Goal: Task Accomplishment & Management: Use online tool/utility

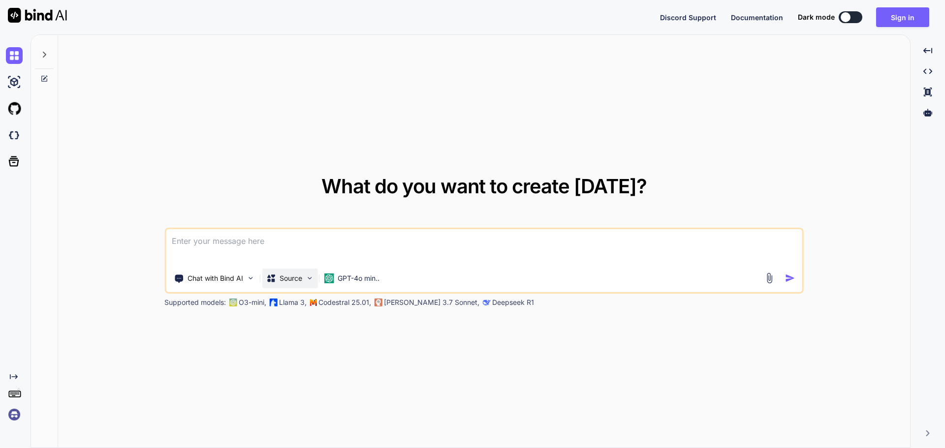
click at [293, 279] on p "Source" at bounding box center [290, 279] width 23 height 10
type textarea "x"
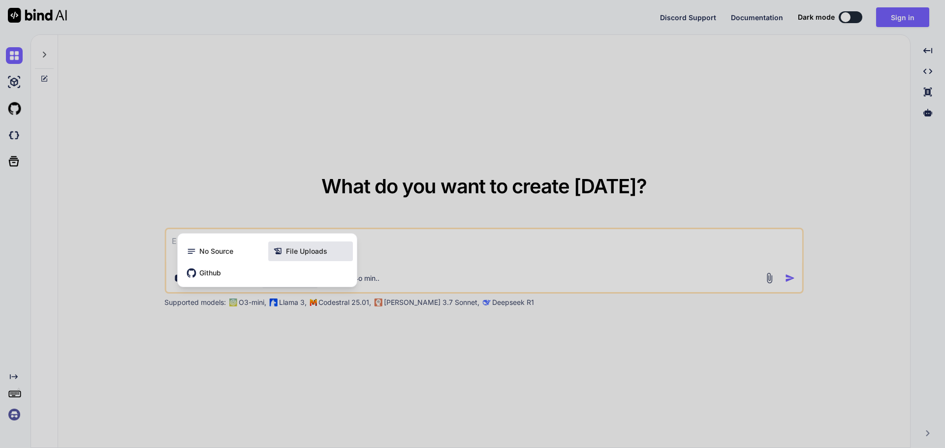
click at [314, 251] on span "File Uploads" at bounding box center [306, 252] width 41 height 10
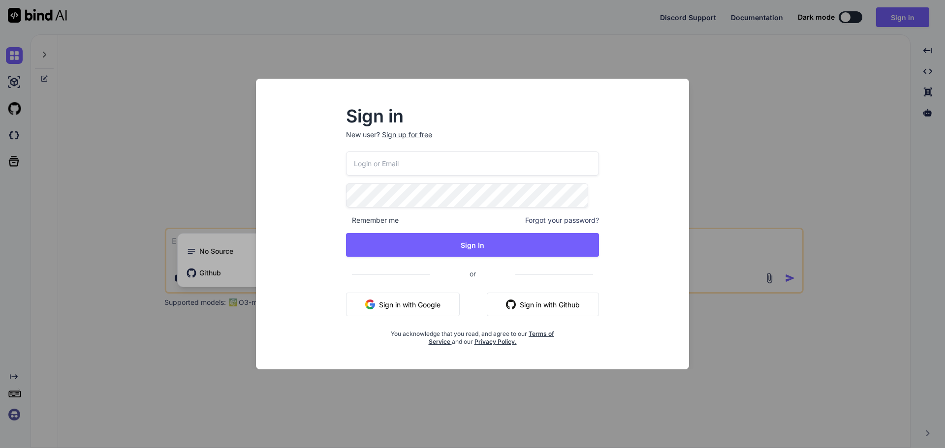
click at [417, 136] on div "Sign up for free" at bounding box center [407, 135] width 50 height 10
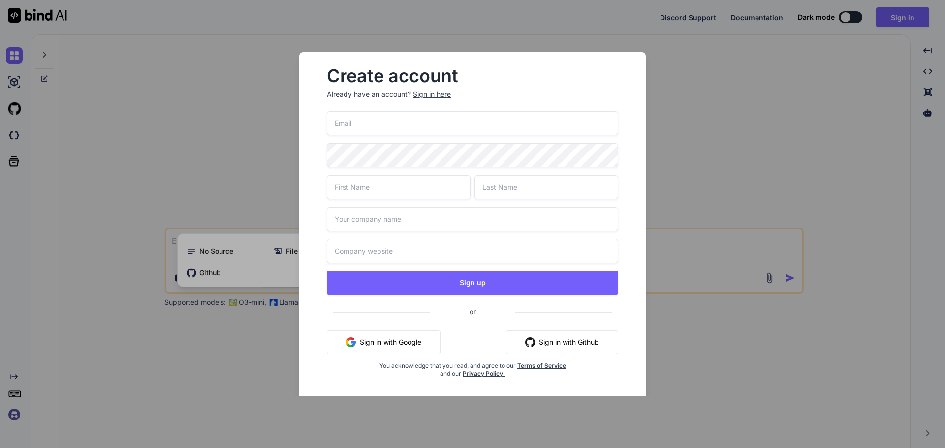
click at [410, 340] on button "Sign in with Google" at bounding box center [384, 343] width 114 height 24
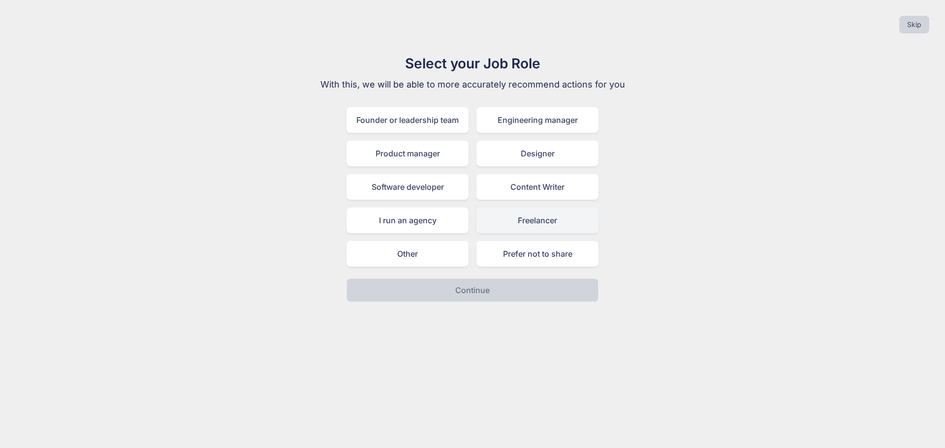
click at [580, 224] on div "Freelancer" at bounding box center [537, 221] width 122 height 26
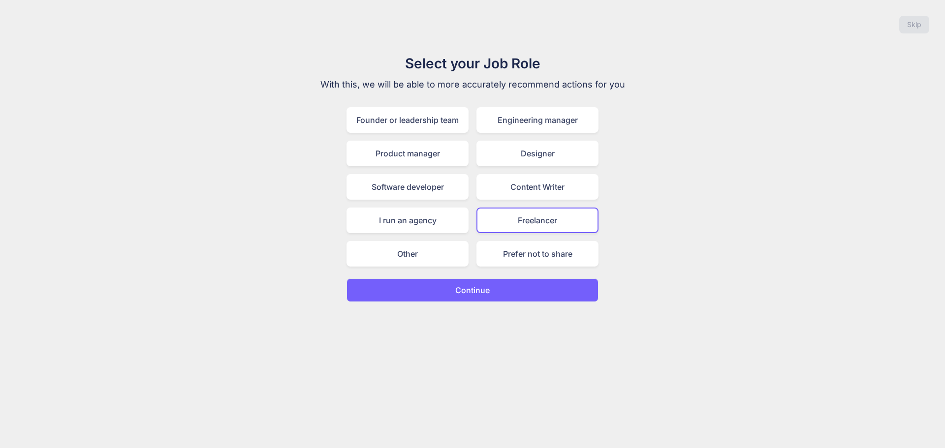
click at [523, 296] on button "Continue" at bounding box center [472, 291] width 252 height 24
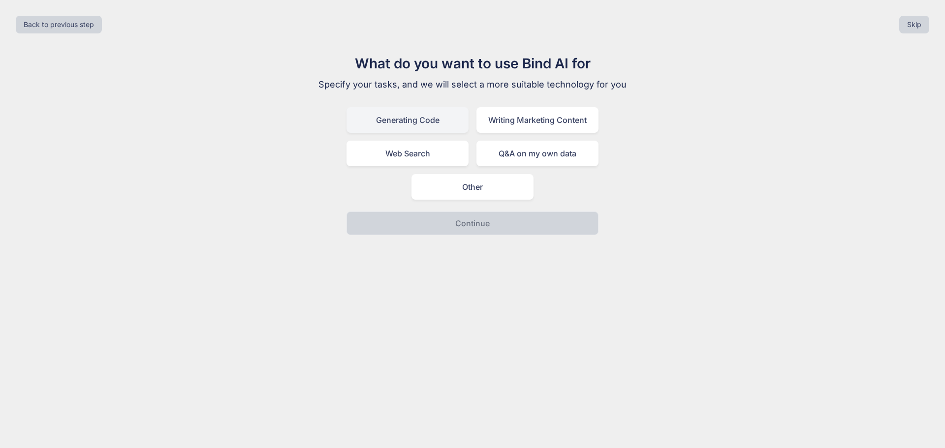
click at [415, 123] on div "Generating Code" at bounding box center [407, 120] width 122 height 26
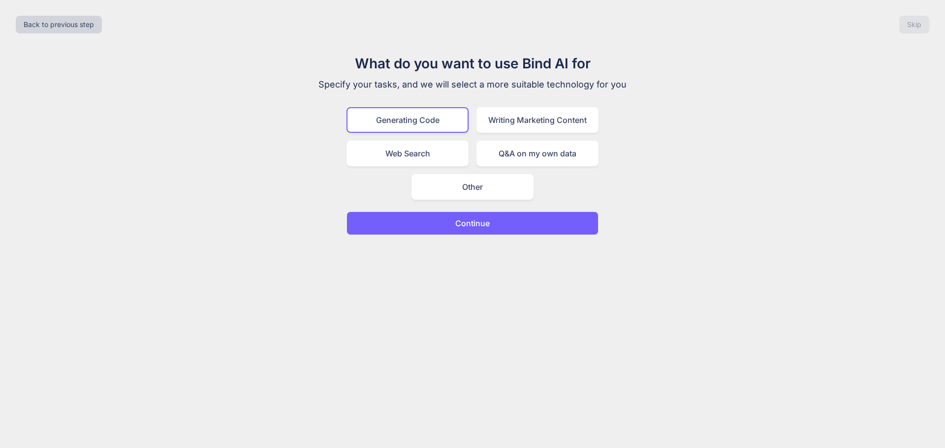
click at [444, 219] on button "Continue" at bounding box center [472, 224] width 252 height 24
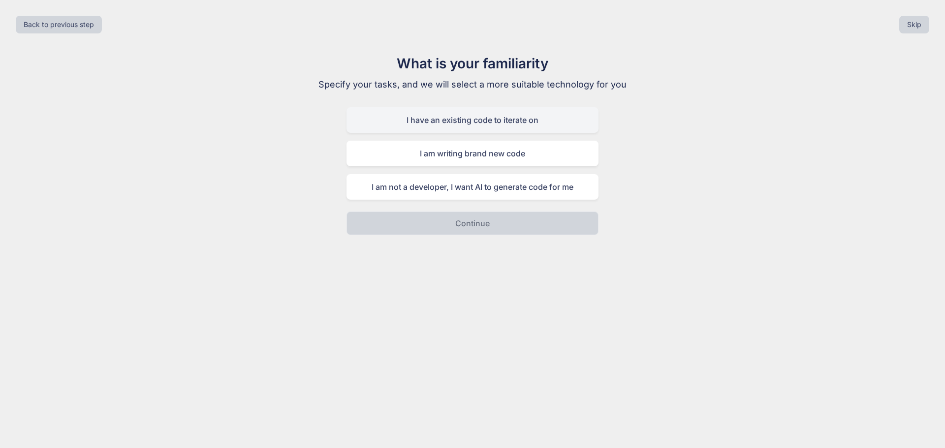
click at [465, 122] on div "I have an existing code to iterate on" at bounding box center [472, 120] width 252 height 26
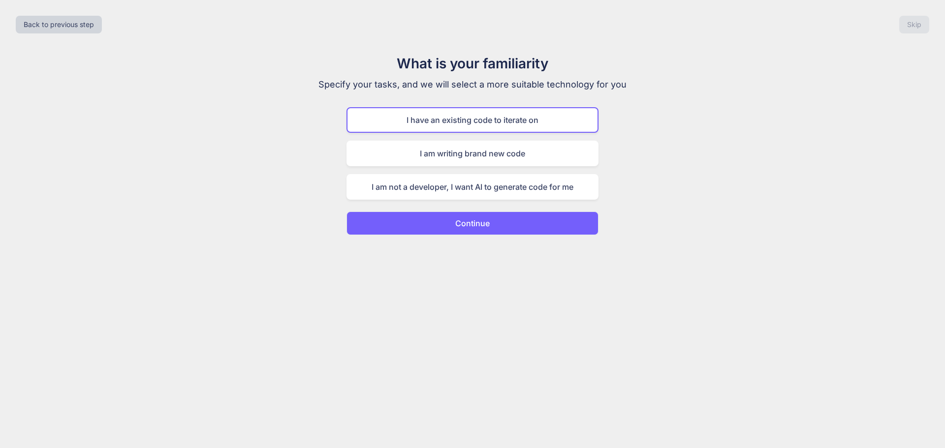
click at [467, 220] on p "Continue" at bounding box center [472, 223] width 34 height 12
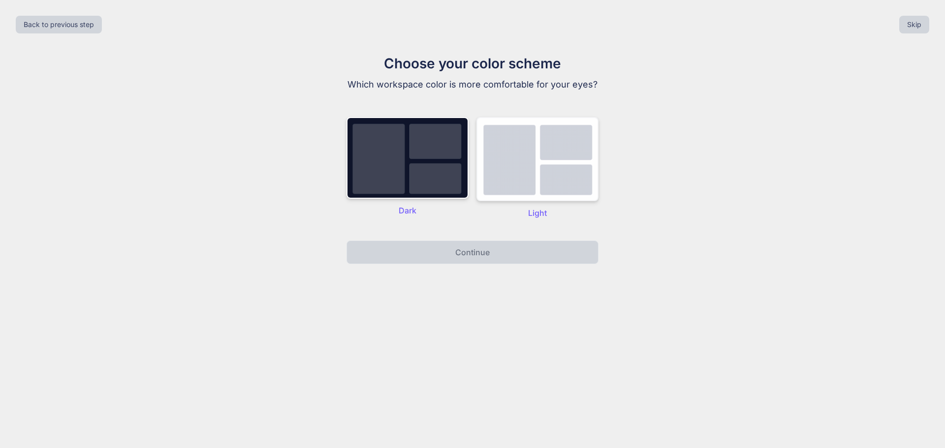
click at [557, 183] on img at bounding box center [537, 159] width 122 height 84
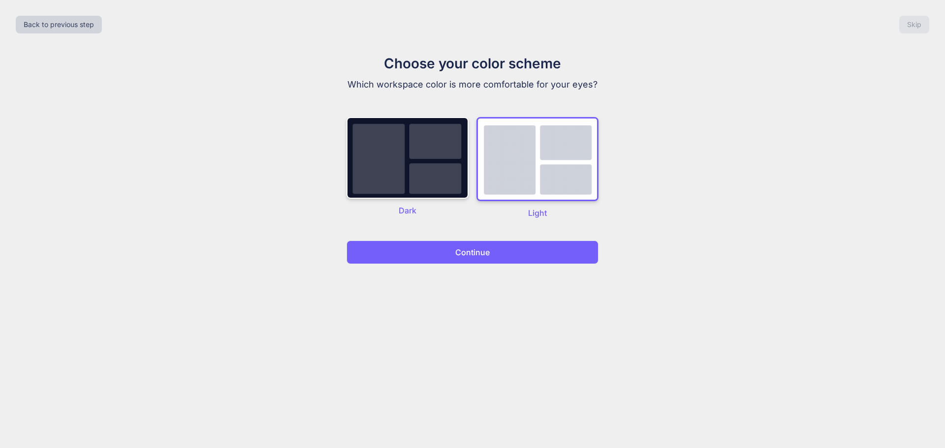
click at [503, 258] on button "Continue" at bounding box center [472, 253] width 252 height 24
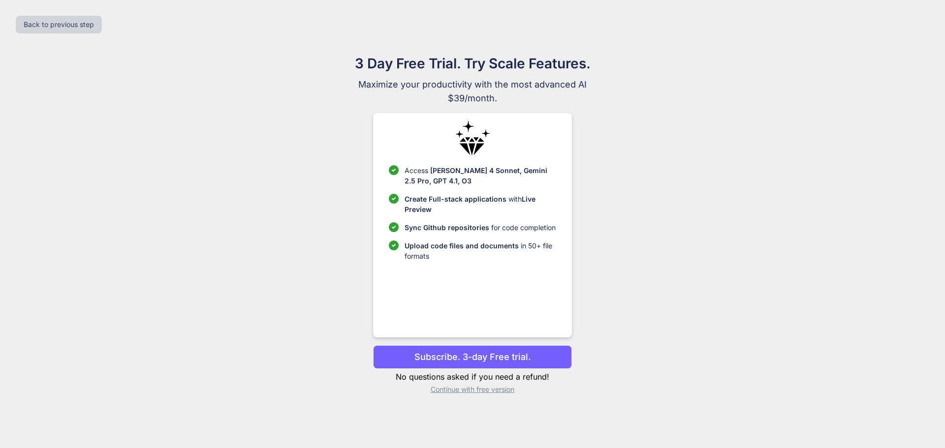
click at [461, 392] on p "Continue with free version" at bounding box center [472, 390] width 198 height 10
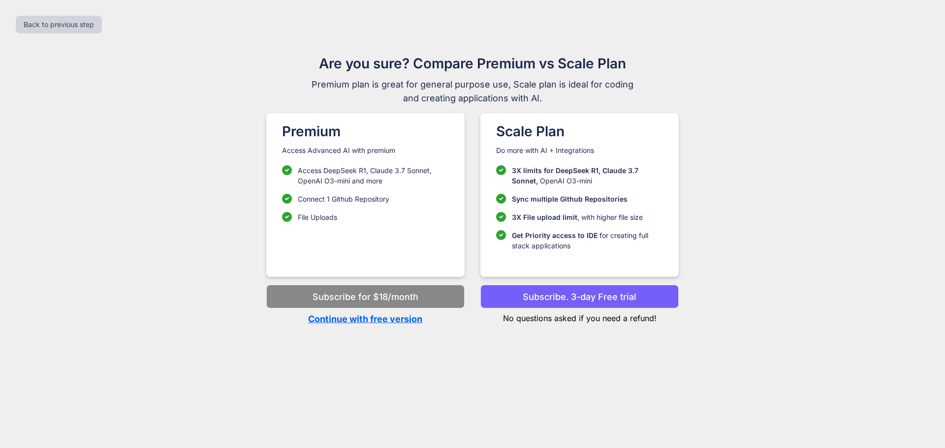
click at [368, 318] on p "Continue with free version" at bounding box center [365, 318] width 198 height 13
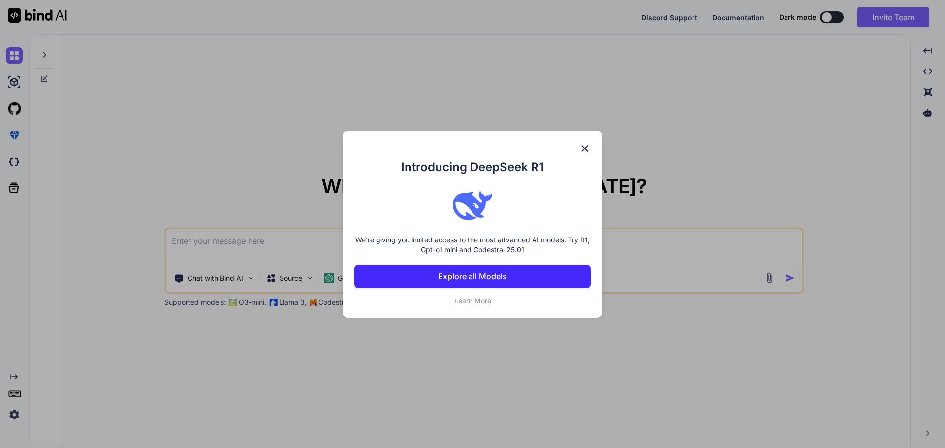
click at [585, 149] on img at bounding box center [585, 149] width 12 height 12
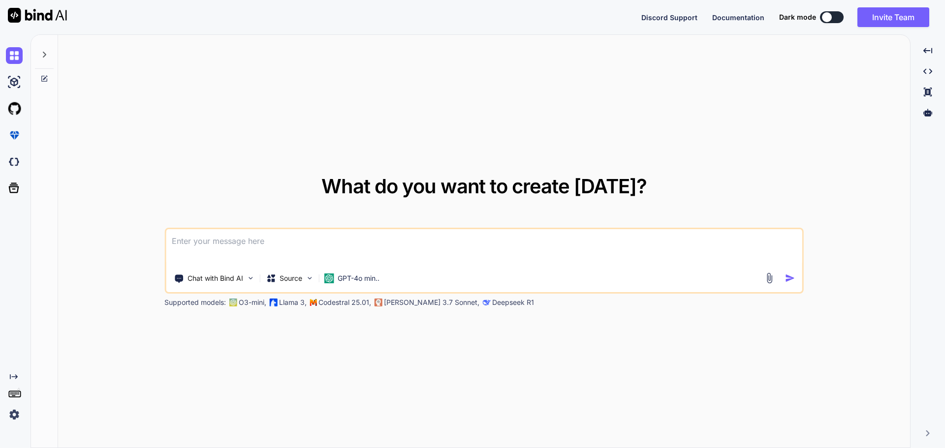
click at [51, 52] on div at bounding box center [44, 52] width 19 height 34
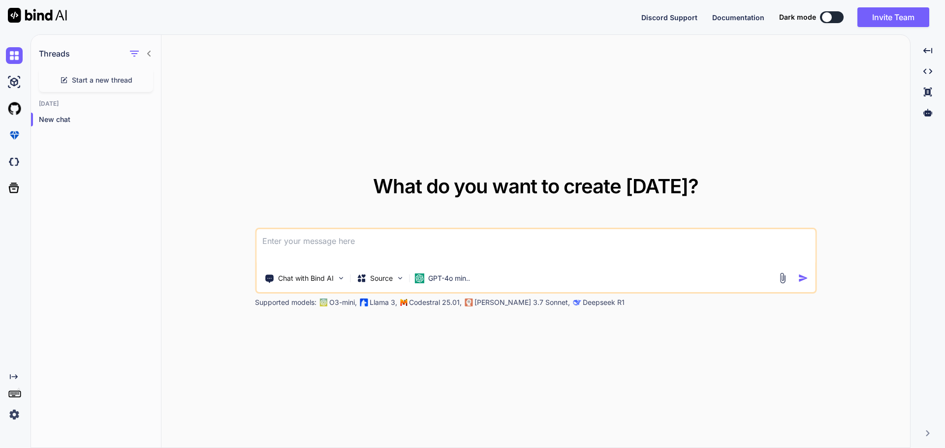
click at [147, 55] on icon at bounding box center [149, 54] width 8 height 8
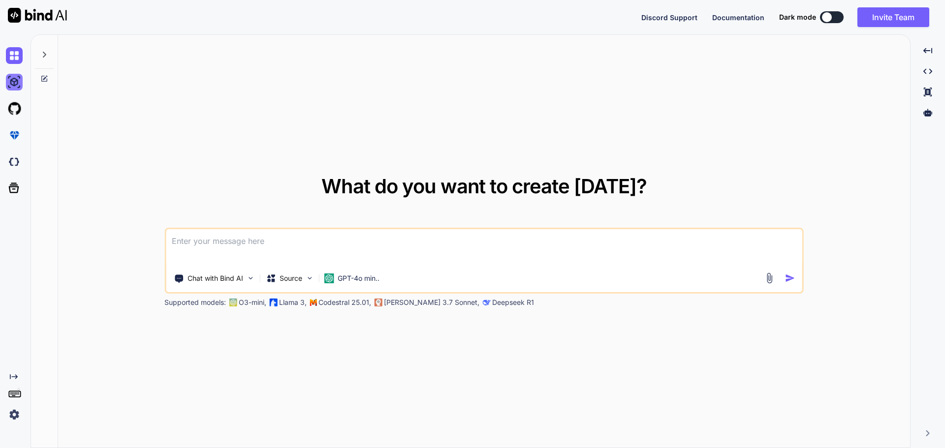
click at [10, 86] on img at bounding box center [14, 82] width 17 height 17
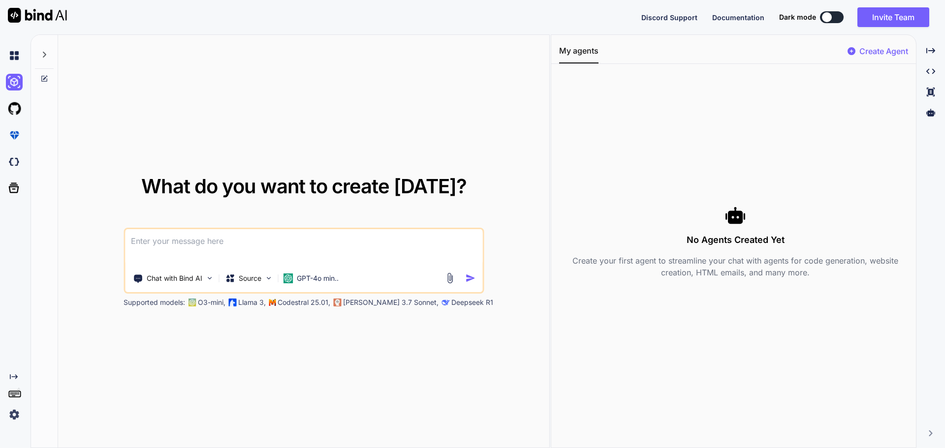
click at [882, 51] on p "Create Agent" at bounding box center [883, 51] width 49 height 12
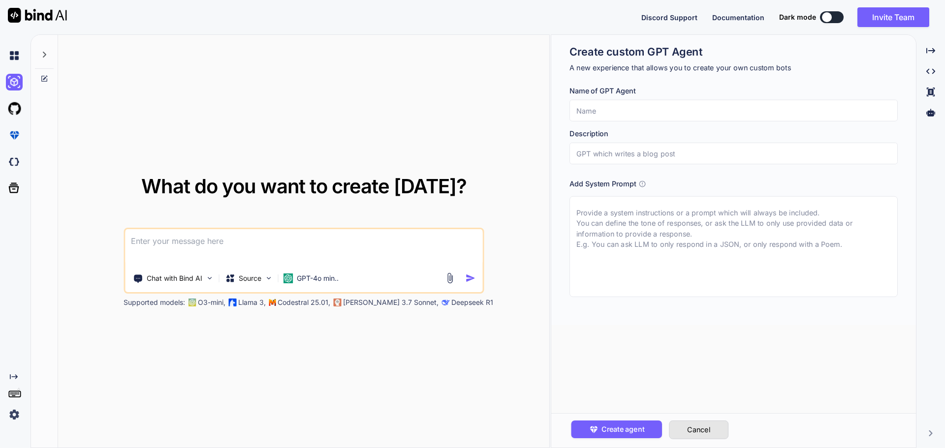
click at [696, 433] on button "Cancel" at bounding box center [699, 430] width 60 height 19
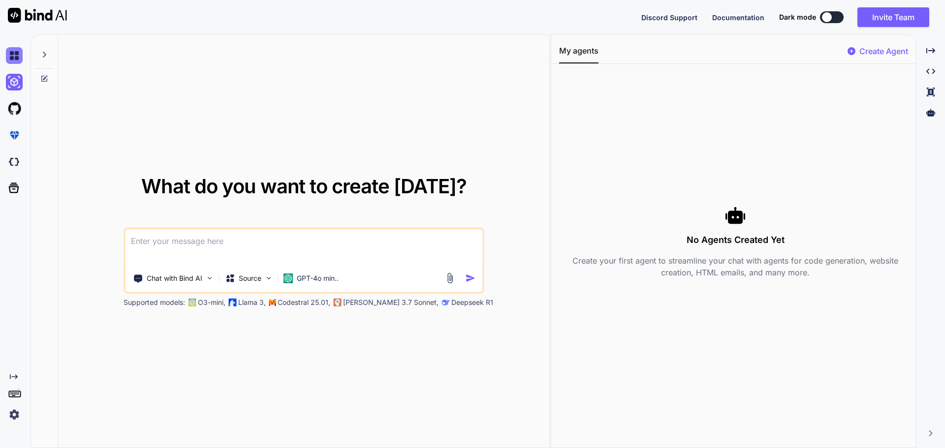
click at [14, 63] on img at bounding box center [14, 55] width 17 height 17
click at [15, 105] on img at bounding box center [14, 108] width 17 height 17
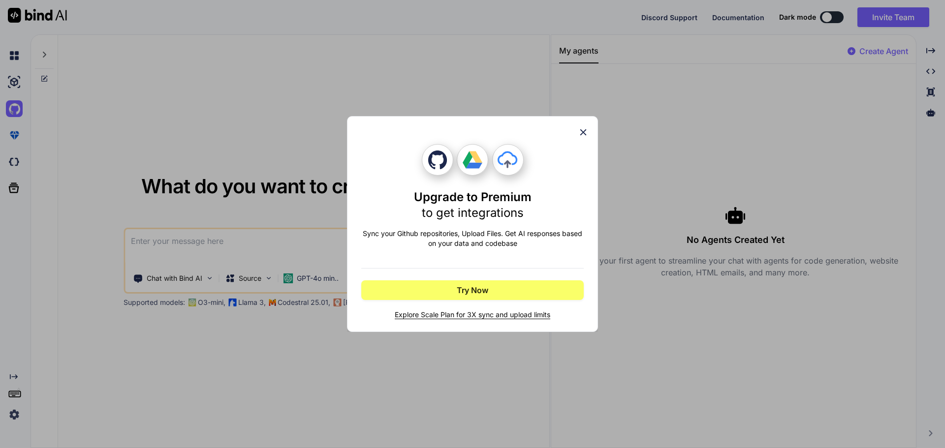
click at [586, 131] on icon at bounding box center [583, 132] width 11 height 11
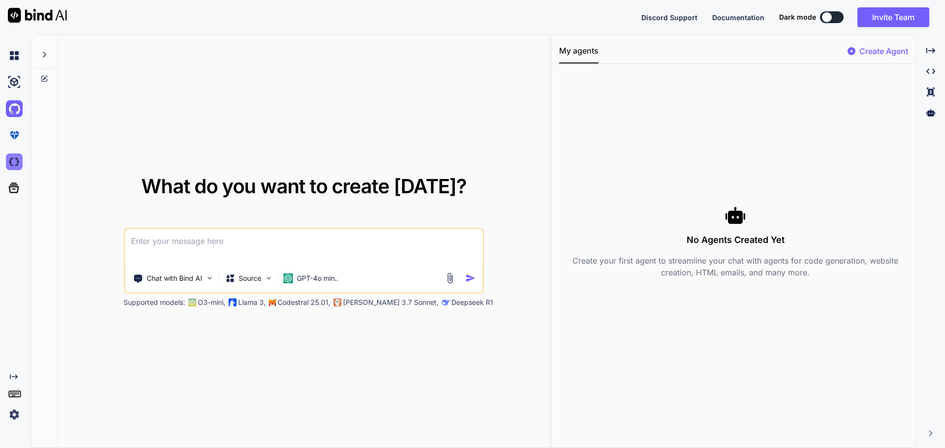
click at [11, 165] on img at bounding box center [14, 162] width 17 height 17
click at [449, 280] on img at bounding box center [449, 278] width 11 height 11
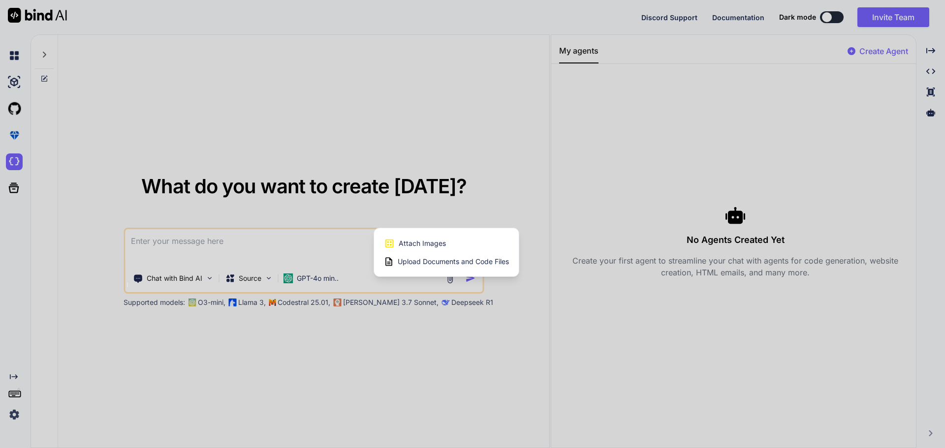
click at [414, 263] on span "Upload Documents and Code Files" at bounding box center [453, 262] width 111 height 10
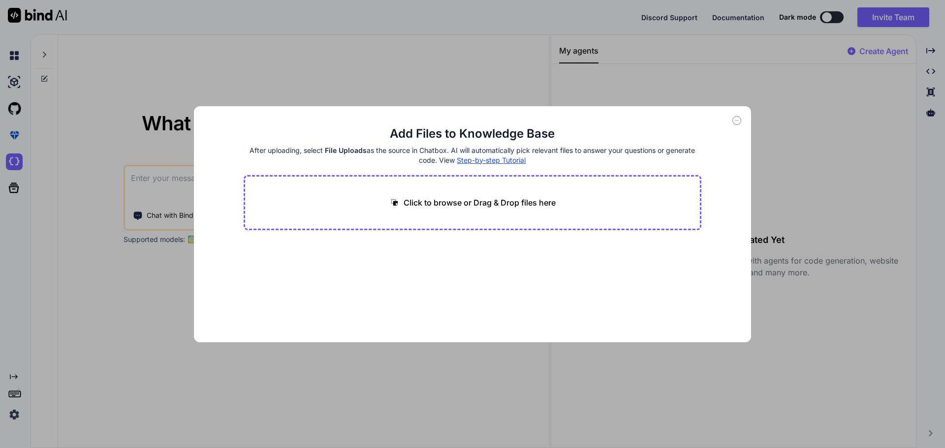
click at [454, 197] on p "Click to browse or Drag & Drop files here" at bounding box center [479, 203] width 152 height 12
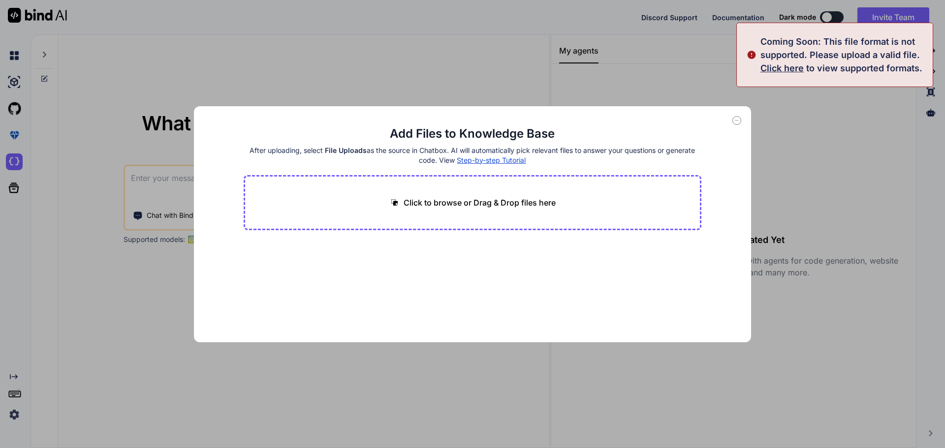
click at [739, 121] on icon at bounding box center [736, 120] width 9 height 9
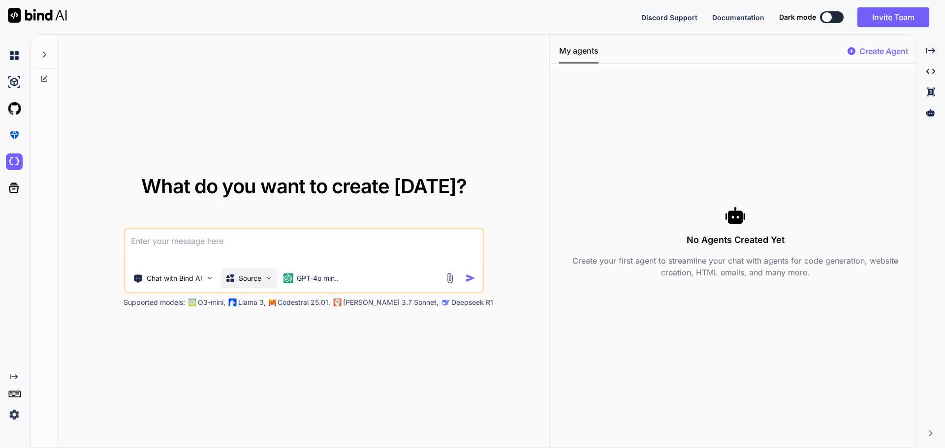
click at [264, 282] on img at bounding box center [268, 278] width 8 height 8
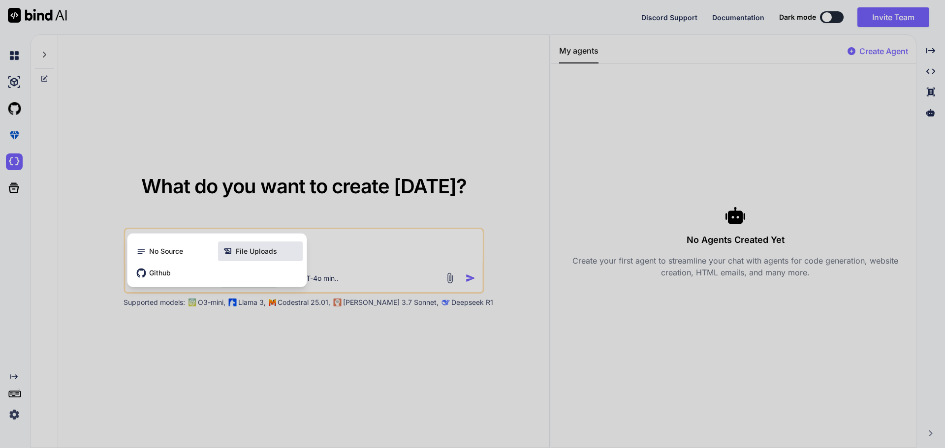
click at [263, 255] on span "File Uploads" at bounding box center [256, 252] width 41 height 10
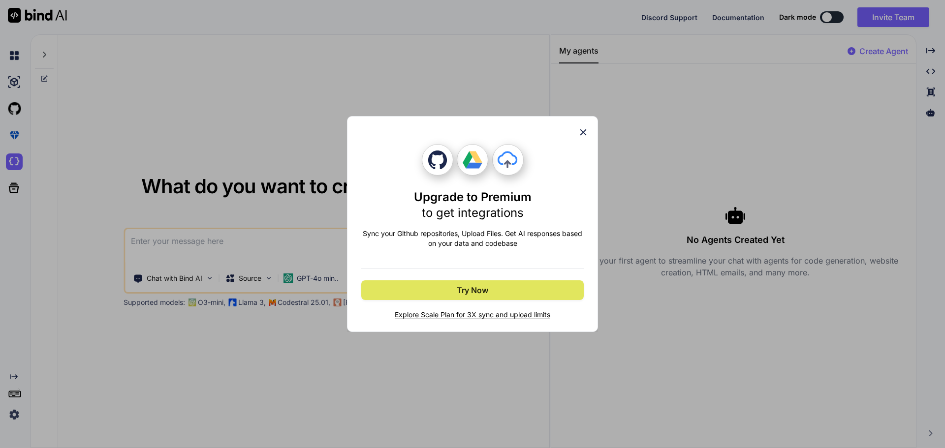
click at [484, 291] on span "Try Now" at bounding box center [472, 290] width 31 height 12
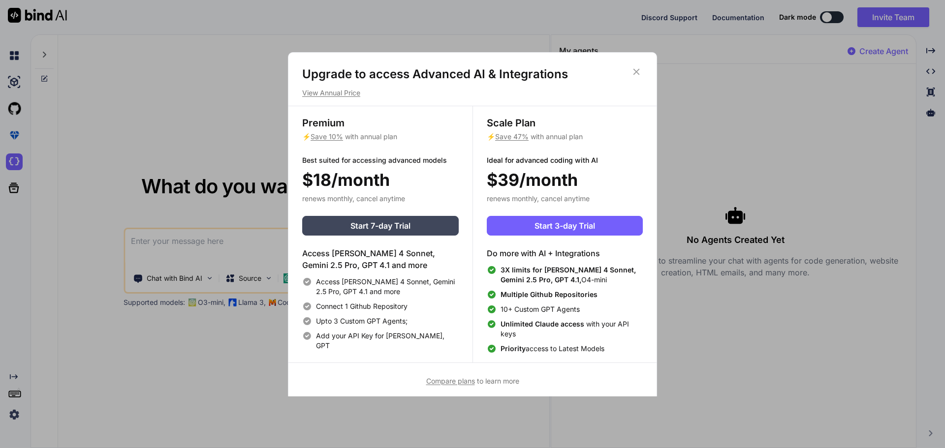
click at [631, 72] on icon at bounding box center [636, 71] width 11 height 11
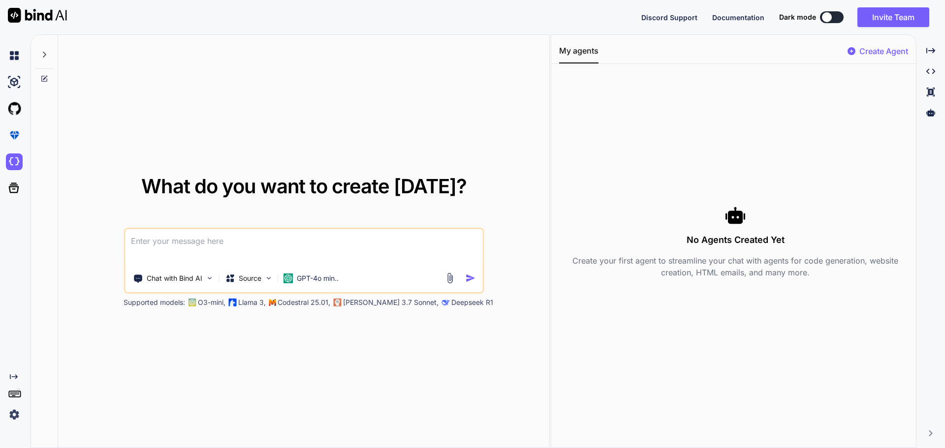
click at [328, 241] on textarea at bounding box center [303, 247] width 357 height 36
type textarea "ب"
paste textarea "<!LOREMIP dolo> <sita> <cons> <adipi>elit seddoe 09 tempo 62 incidi utlabor</et…"
type textarea "lor ipsum <!DOLORSI amet> <cons> <adip> <elits>doei tempor 95 incid 22 utlabo e…"
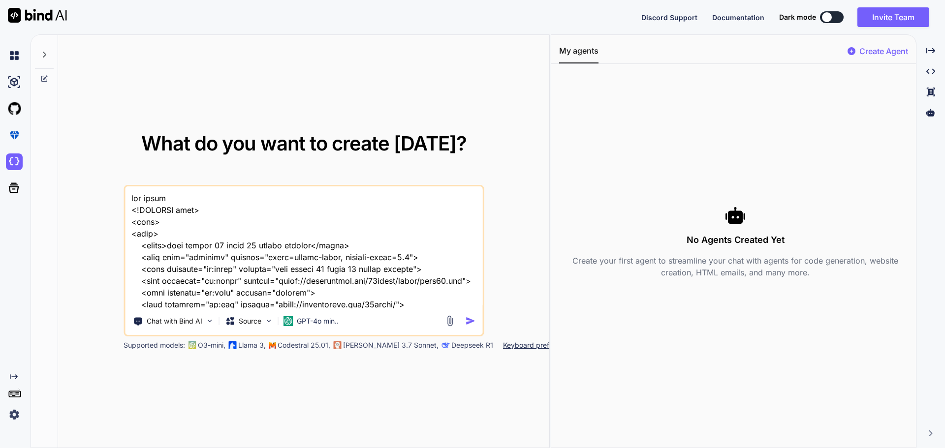
scroll to position [2067, 0]
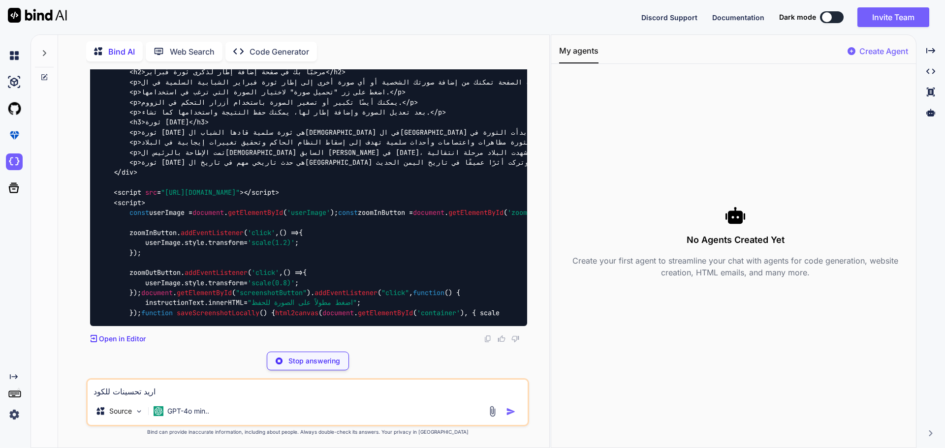
scroll to position [1066, 0]
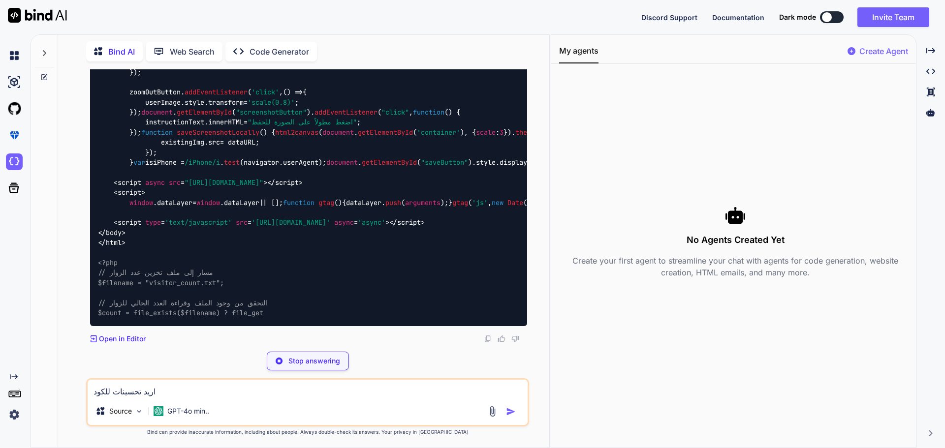
scroll to position [1358, 0]
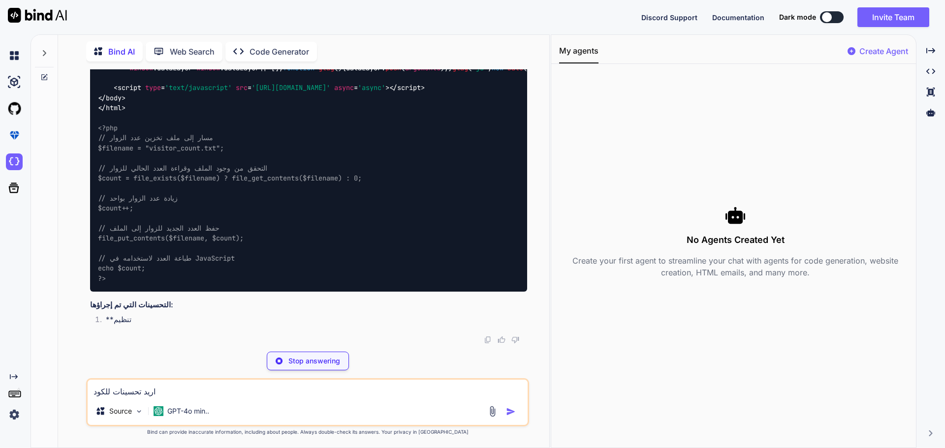
scroll to position [1475, 0]
click at [141, 328] on li "تنظيم الكود : تم تحسين تنظيم الكود ليكون أكثر وضوح" at bounding box center [312, 321] width 429 height 14
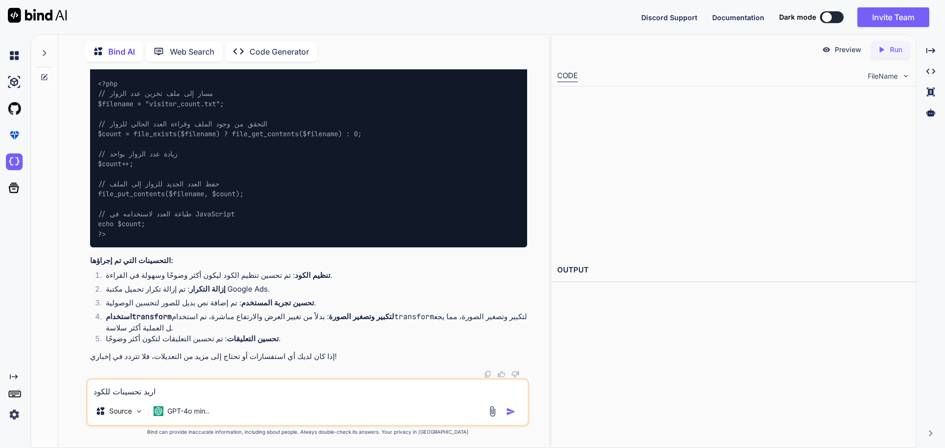
scroll to position [1528, 0]
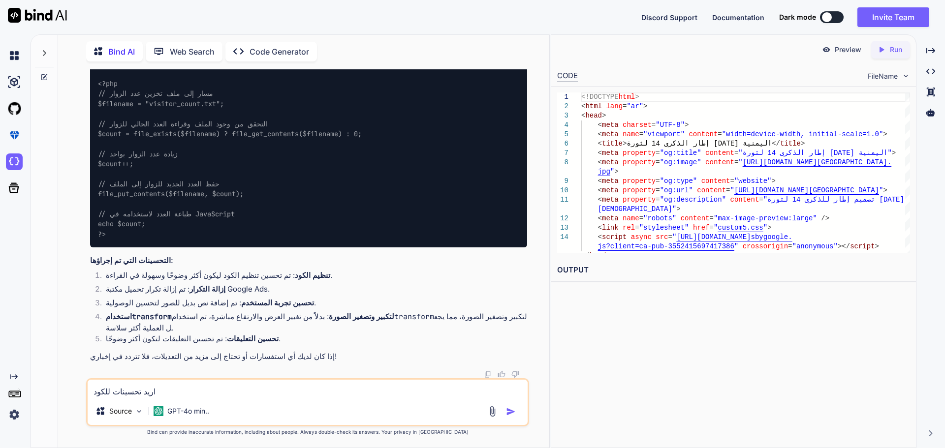
click at [894, 46] on p "Run" at bounding box center [896, 50] width 12 height 10
click at [637, 292] on link "[URL][DOMAIN_NAME]" at bounding box center [597, 293] width 80 height 9
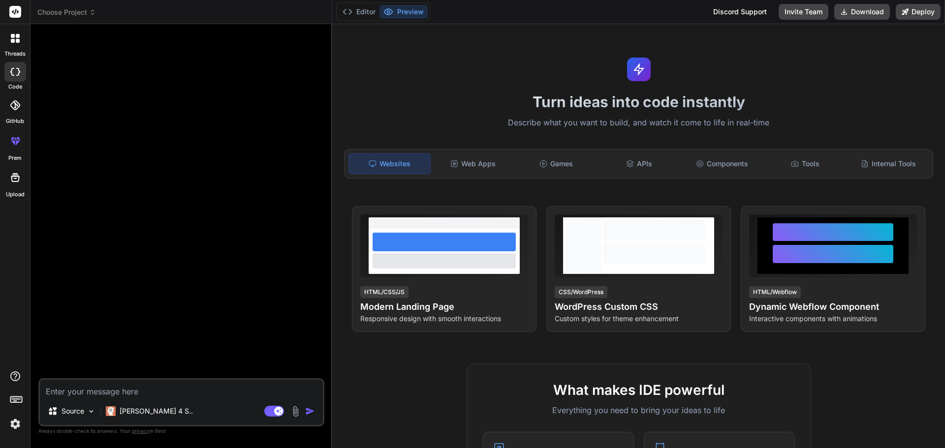
click at [13, 185] on div at bounding box center [15, 178] width 24 height 24
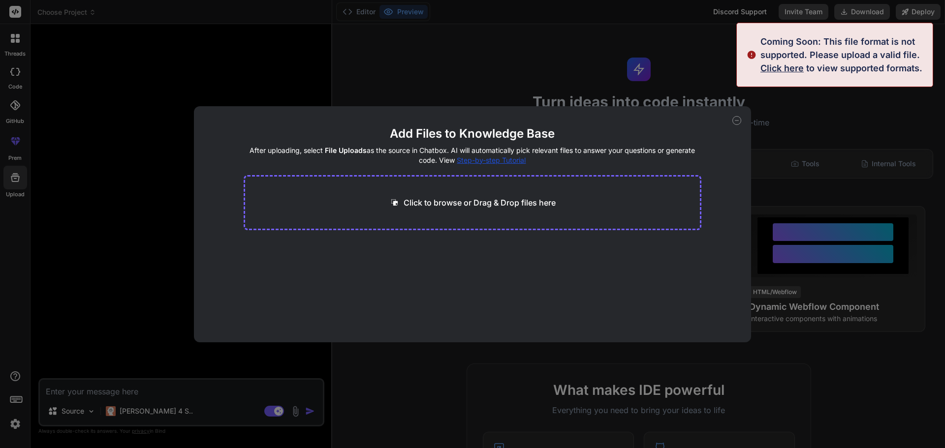
click at [787, 67] on span "Click here" at bounding box center [781, 68] width 43 height 10
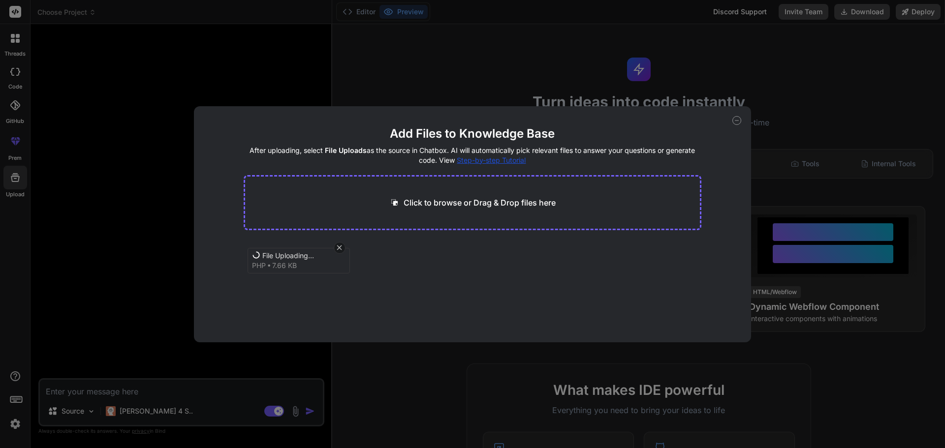
click at [467, 281] on div "File Uploading... php 7.66 KB" at bounding box center [473, 271] width 458 height 63
click at [678, 306] on button "Finish" at bounding box center [684, 313] width 34 height 20
click at [738, 120] on icon at bounding box center [736, 120] width 9 height 9
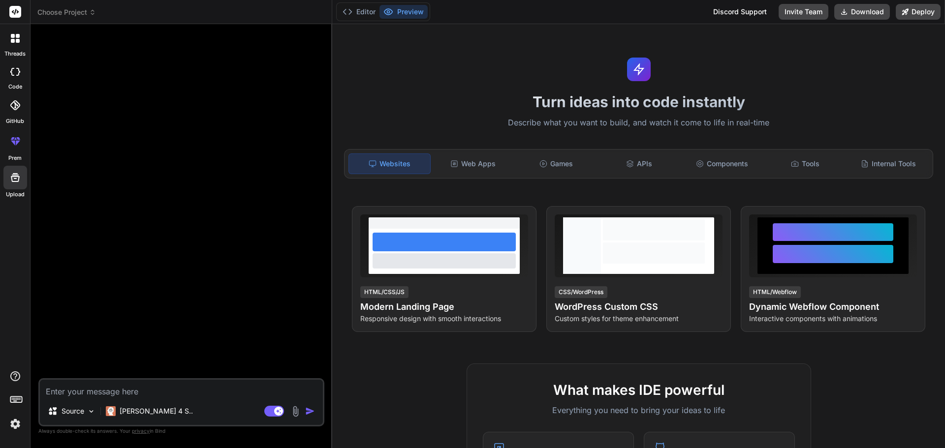
click at [165, 387] on textarea at bounding box center [181, 389] width 283 height 18
type textarea "x"
type textarea "f"
type textarea "x"
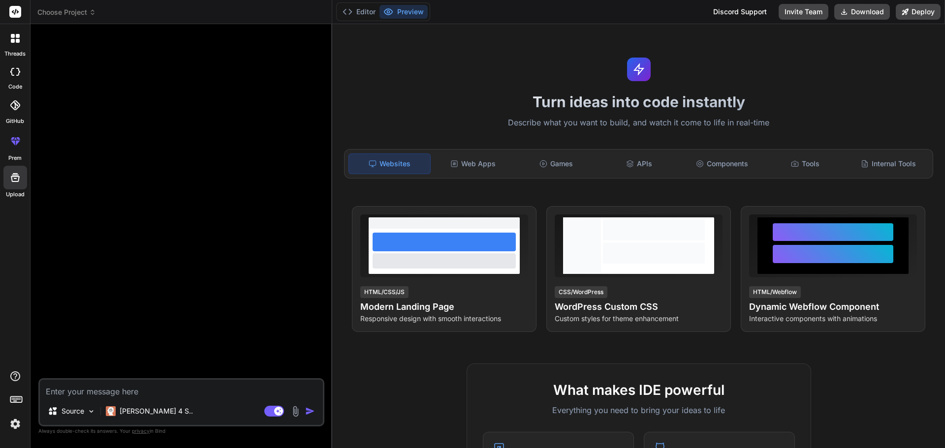
type textarea "ا"
type textarea "x"
type textarea "ار"
type textarea "x"
type textarea "اري"
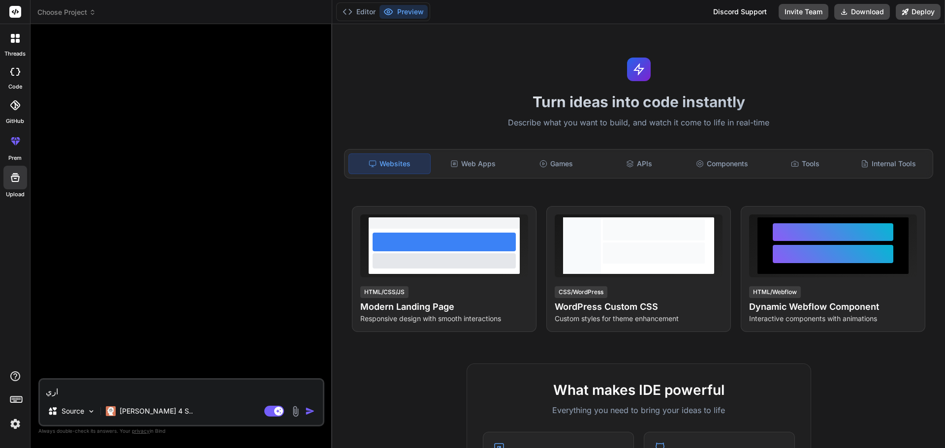
type textarea "x"
type textarea "اريد"
type textarea "x"
type textarea "اريد"
type textarea "x"
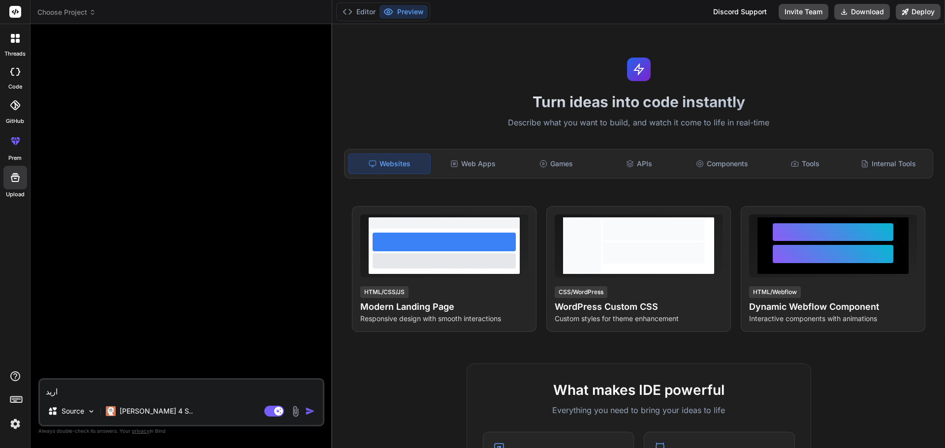
type textarea "اريد ت"
type textarea "x"
type textarea "اريد تح"
type textarea "x"
type textarea "اريد تحس"
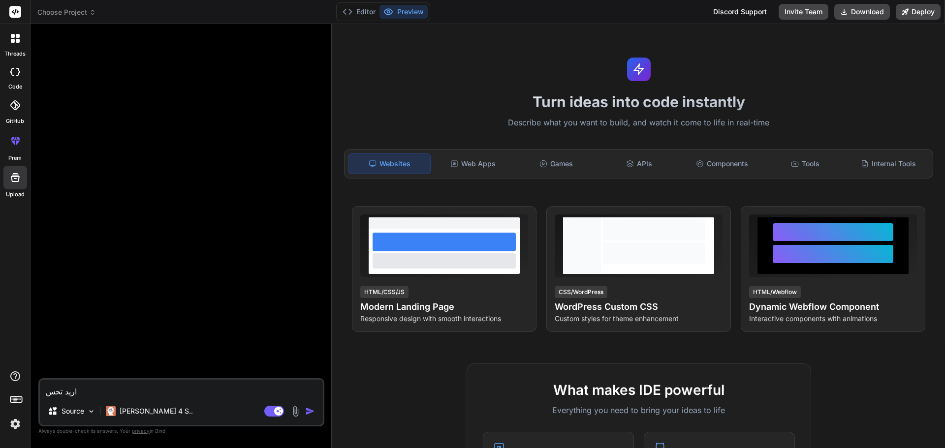
type textarea "x"
type textarea "اريد تحسي"
type textarea "x"
type textarea "اريد تحسين"
type textarea "x"
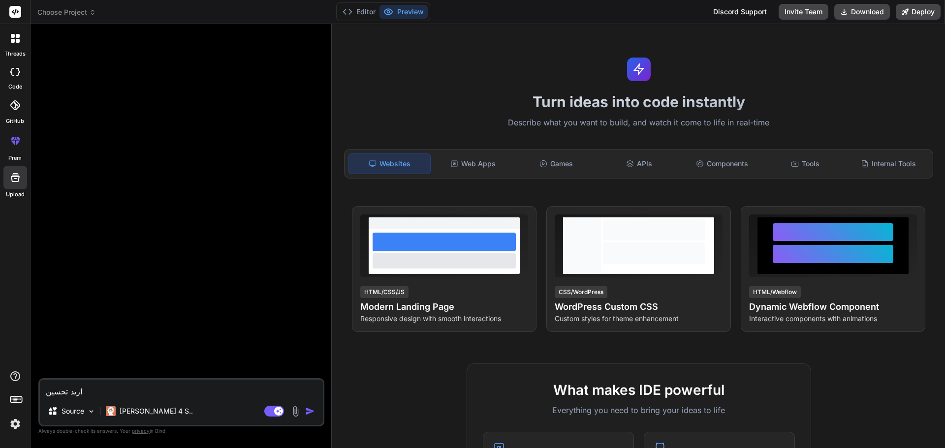
type textarea "اريد تحسينا"
type textarea "x"
type textarea "اريد تحسينات"
type textarea "x"
type textarea "اريد تحسينات"
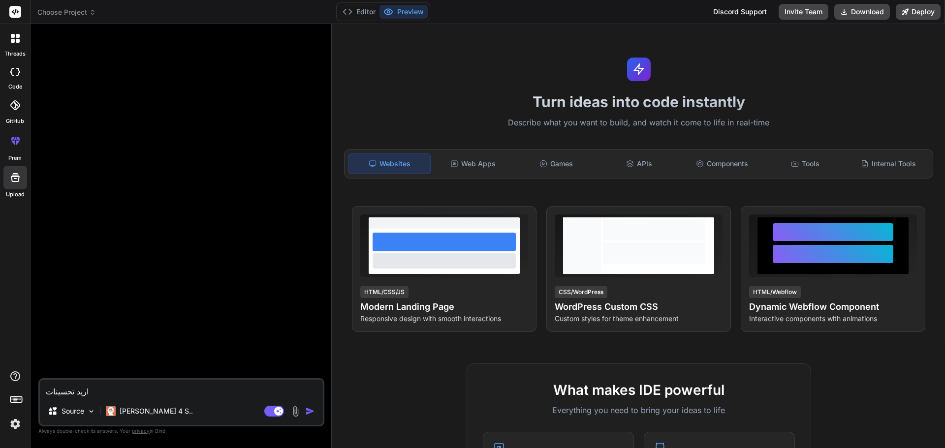
type textarea "x"
type textarea "اريد تحسينات ل"
type textarea "x"
type textarea "اريد تحسينات لل"
type textarea "x"
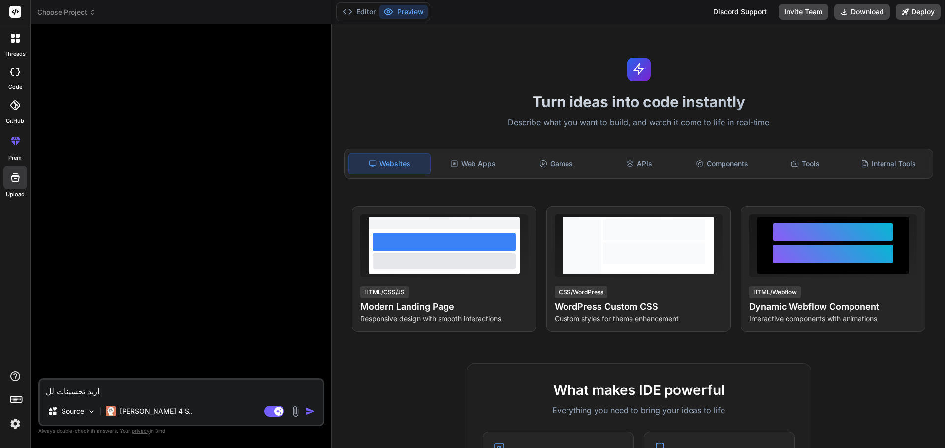
type textarea "اريد تحسينات للك"
type textarea "x"
type textarea "اريد تحسينات للكو"
type textarea "x"
type textarea "اريد تحسينات للكود"
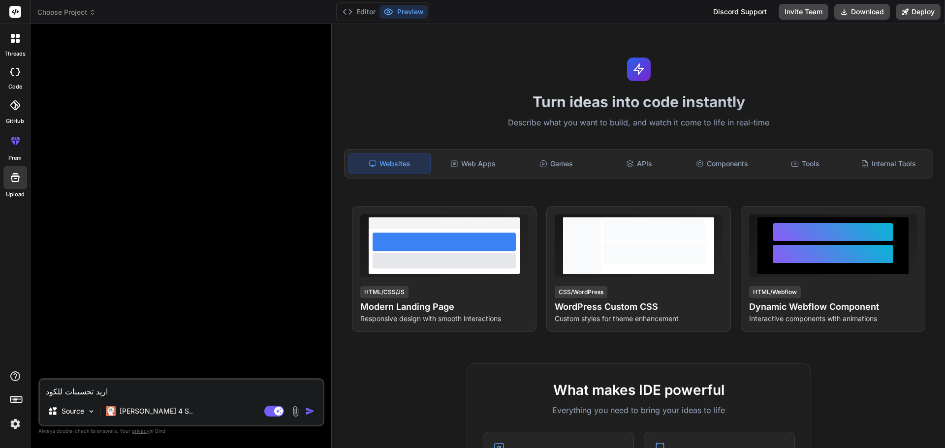
type textarea "x"
click at [363, 16] on button "Editor" at bounding box center [359, 12] width 41 height 14
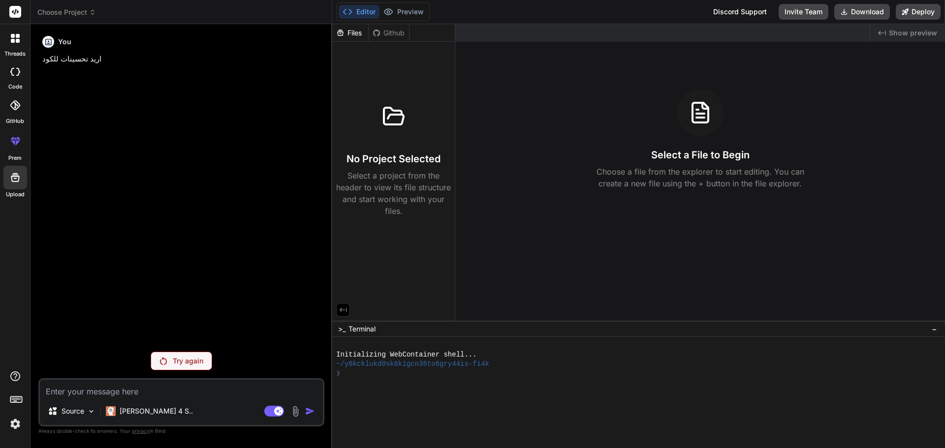
click at [355, 29] on div "Files" at bounding box center [350, 33] width 36 height 10
click at [378, 136] on div "No Project Selected Select a project from the header to view its file structure…" at bounding box center [393, 155] width 115 height 124
click at [304, 53] on div "You اريد تحسينات للكود" at bounding box center [182, 48] width 280 height 33
click at [10, 182] on icon at bounding box center [15, 178] width 12 height 12
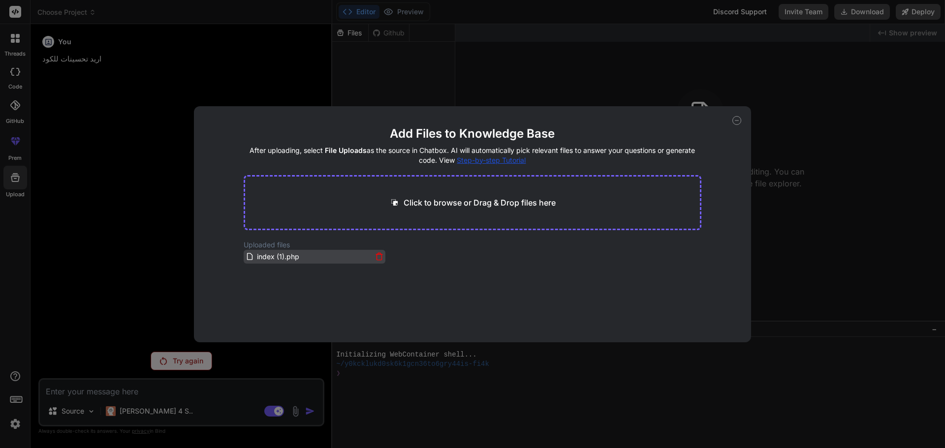
click at [263, 256] on span "index (1).php" at bounding box center [278, 257] width 44 height 12
click at [735, 118] on icon at bounding box center [736, 120] width 9 height 9
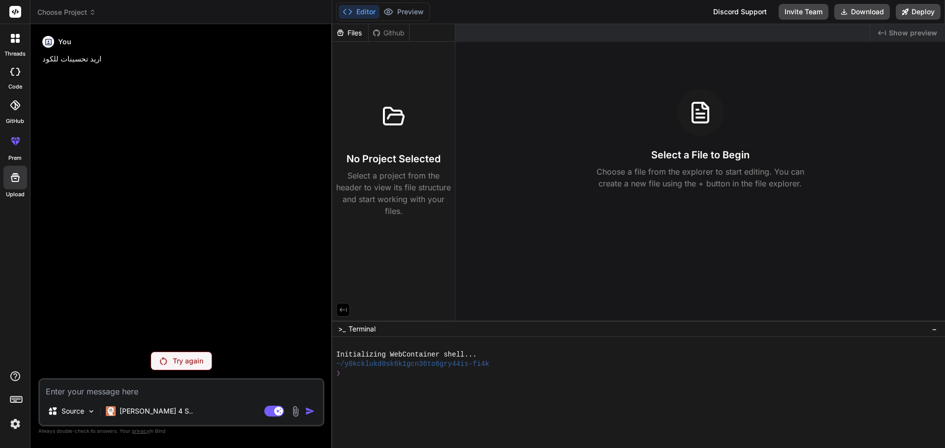
click at [15, 43] on div at bounding box center [15, 38] width 21 height 21
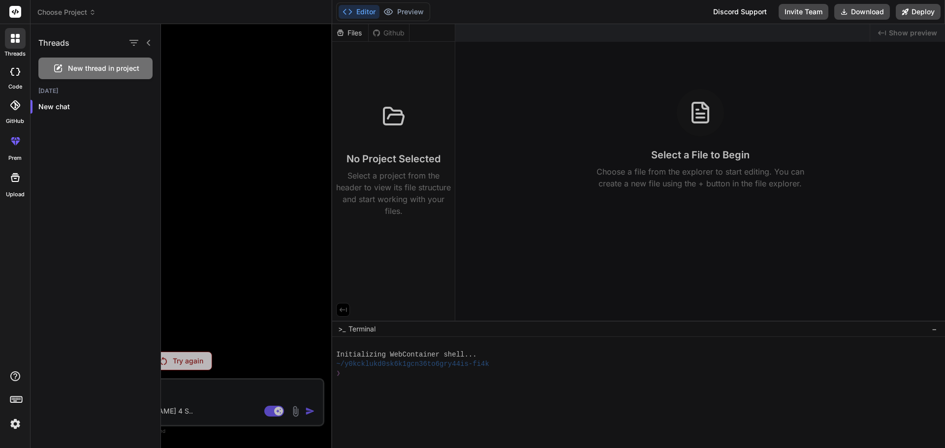
click at [12, 66] on div at bounding box center [15, 72] width 22 height 20
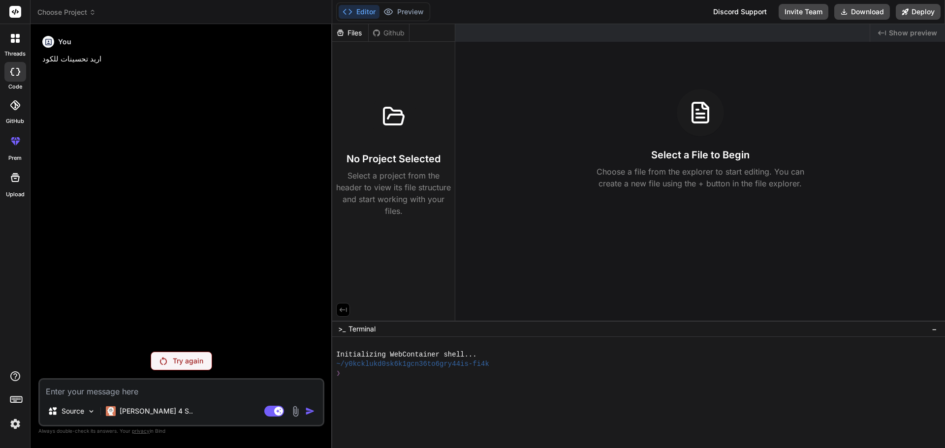
click at [12, 93] on div "GitHub" at bounding box center [15, 108] width 30 height 35
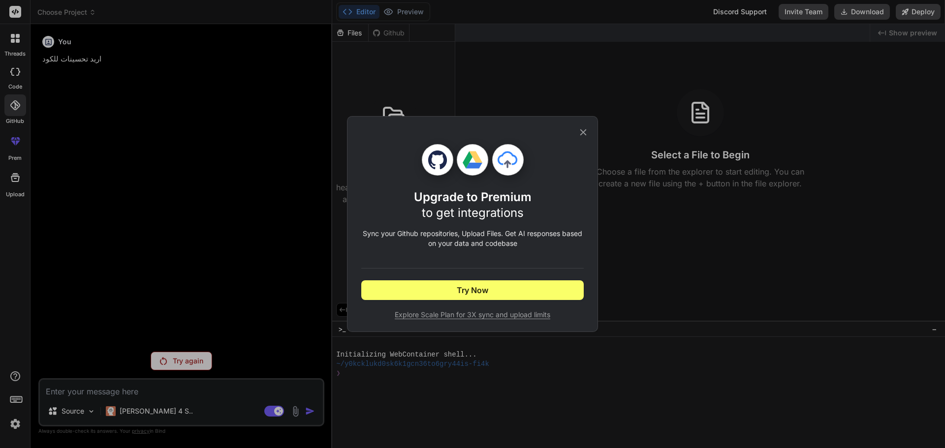
click at [581, 131] on icon at bounding box center [583, 132] width 11 height 11
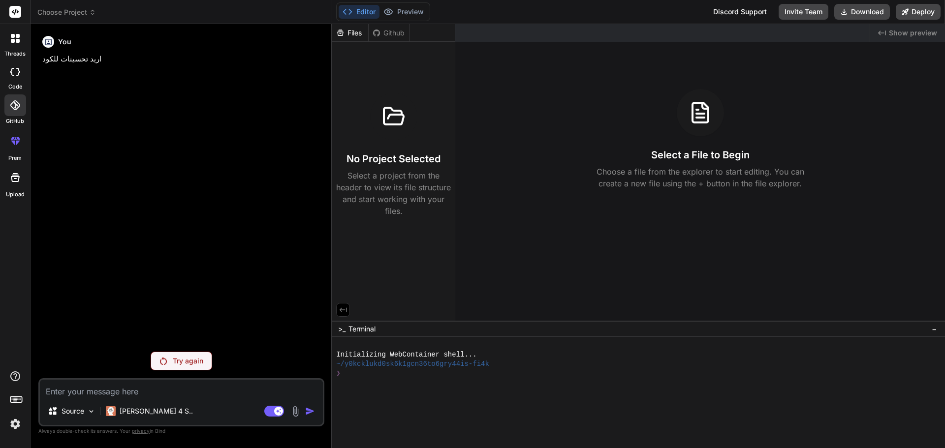
click at [12, 182] on icon at bounding box center [15, 178] width 12 height 12
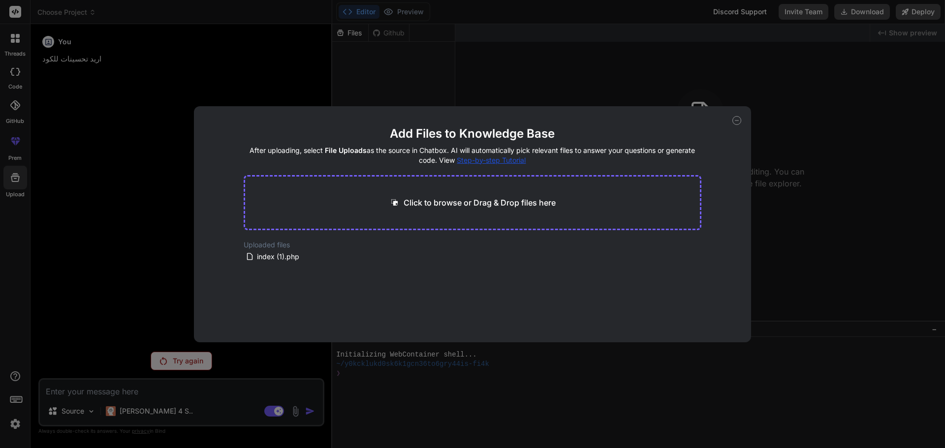
click at [479, 158] on span "Step-by-step Tutorial" at bounding box center [491, 160] width 69 height 8
click at [736, 121] on icon at bounding box center [736, 121] width 3 height 0
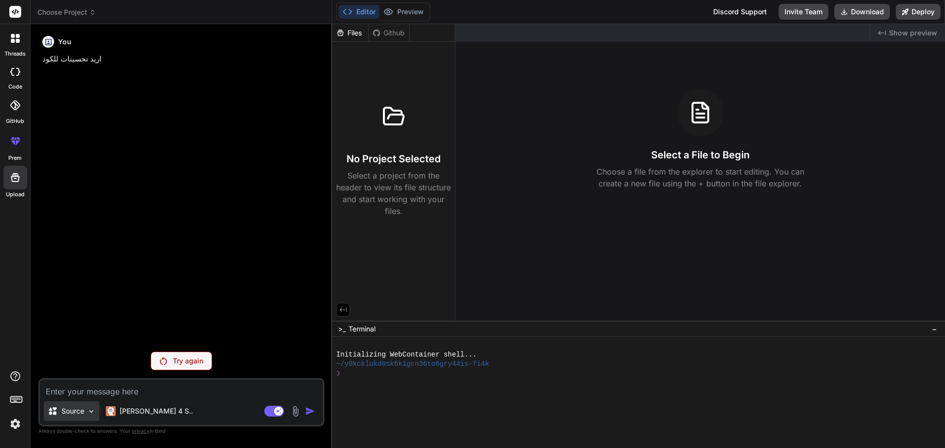
click at [73, 413] on p "Source" at bounding box center [73, 411] width 23 height 10
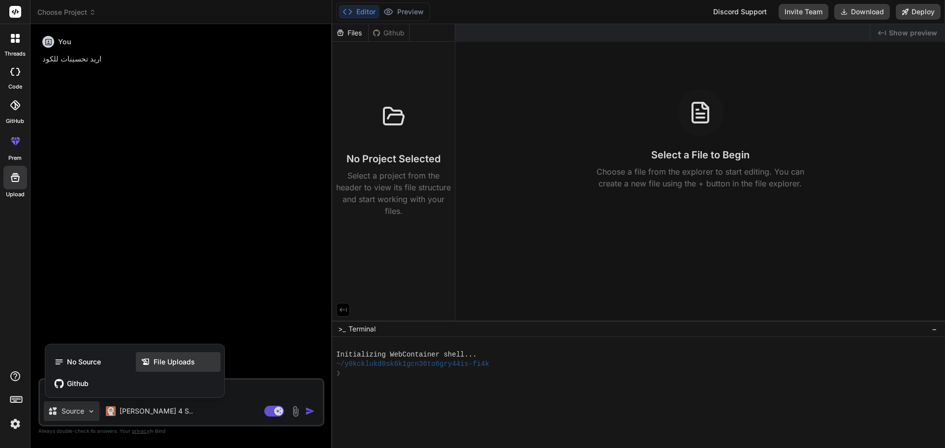
click at [172, 363] on span "File Uploads" at bounding box center [174, 362] width 41 height 10
type textarea "x"
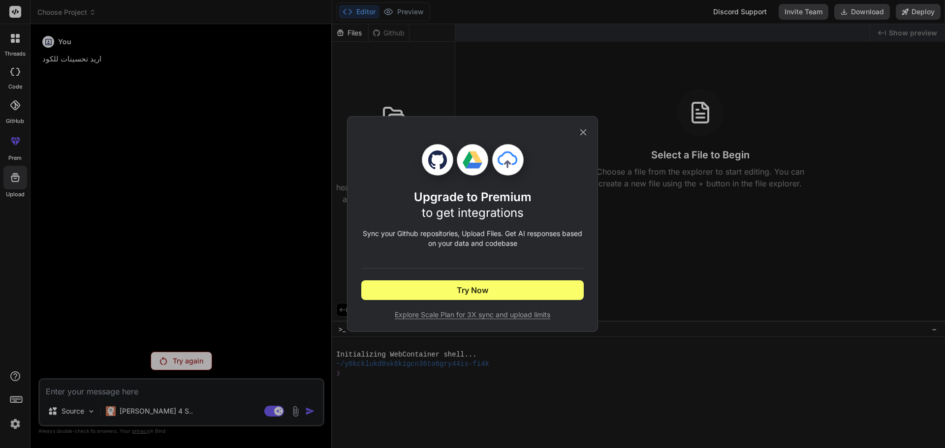
click at [578, 133] on icon at bounding box center [583, 132] width 11 height 11
